Goal: Information Seeking & Learning: Learn about a topic

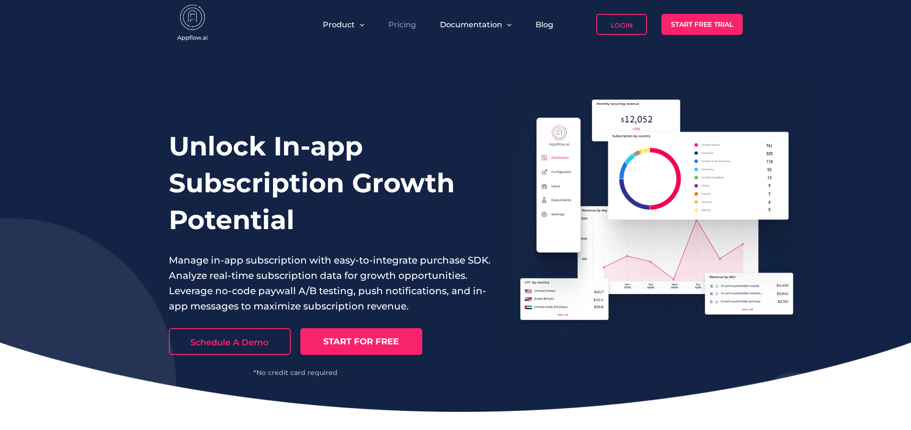
click at [409, 22] on link "Pricing" at bounding box center [402, 24] width 28 height 9
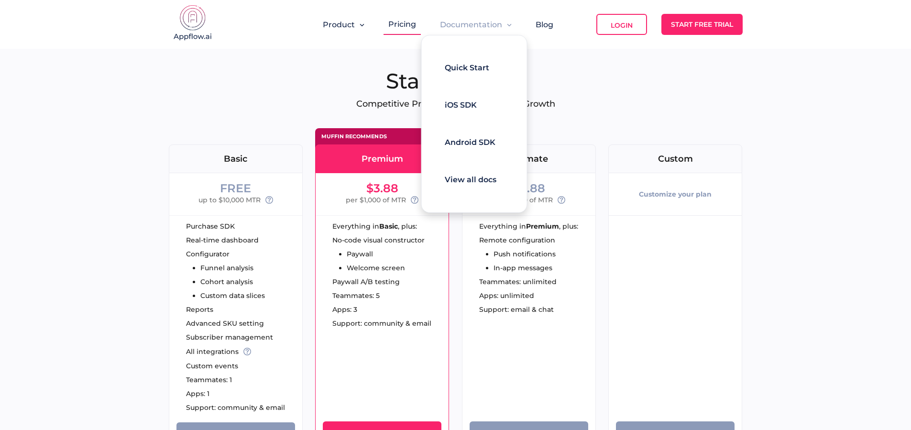
click at [453, 23] on span "Documentation" at bounding box center [471, 24] width 62 height 9
click at [470, 179] on span "View all docs" at bounding box center [471, 179] width 52 height 9
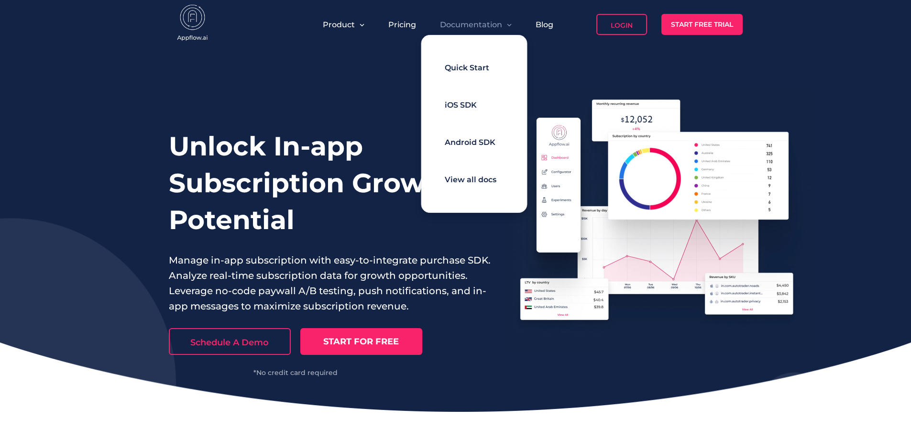
click at [477, 56] on div "Quick Start iOS SDK Android SDK View all docs" at bounding box center [474, 124] width 106 height 178
click at [482, 62] on div "Quick Start" at bounding box center [467, 67] width 44 height 19
